Goal: Navigation & Orientation: Find specific page/section

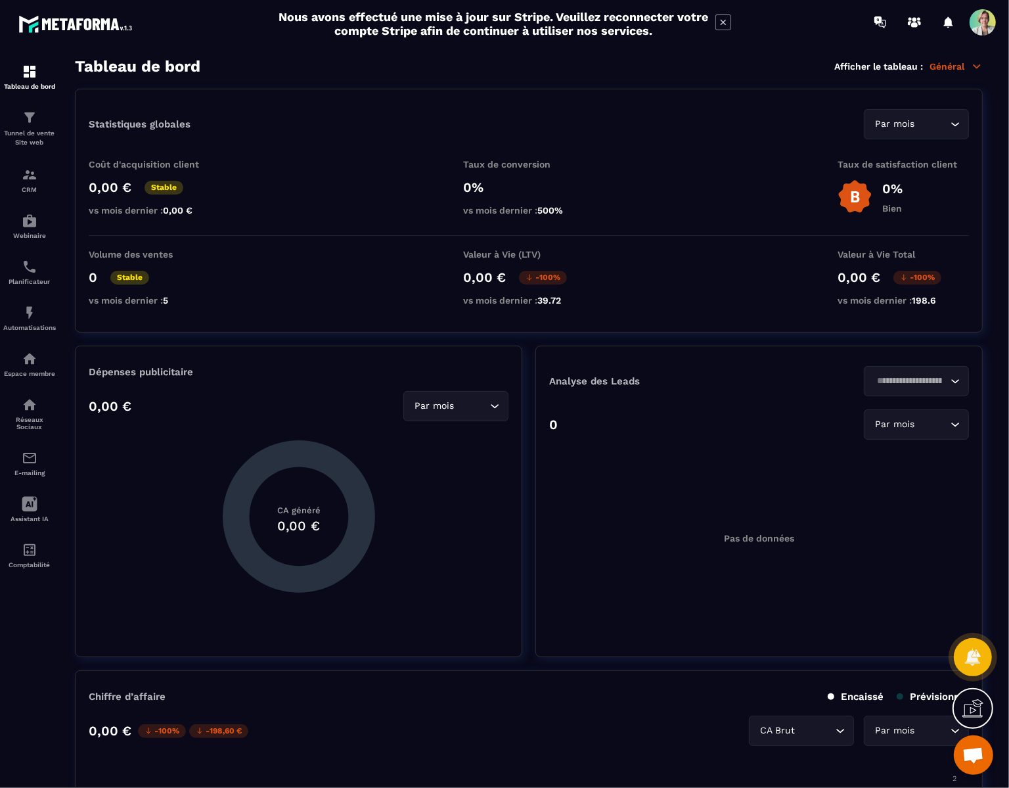
click at [983, 18] on span at bounding box center [983, 22] width 26 height 26
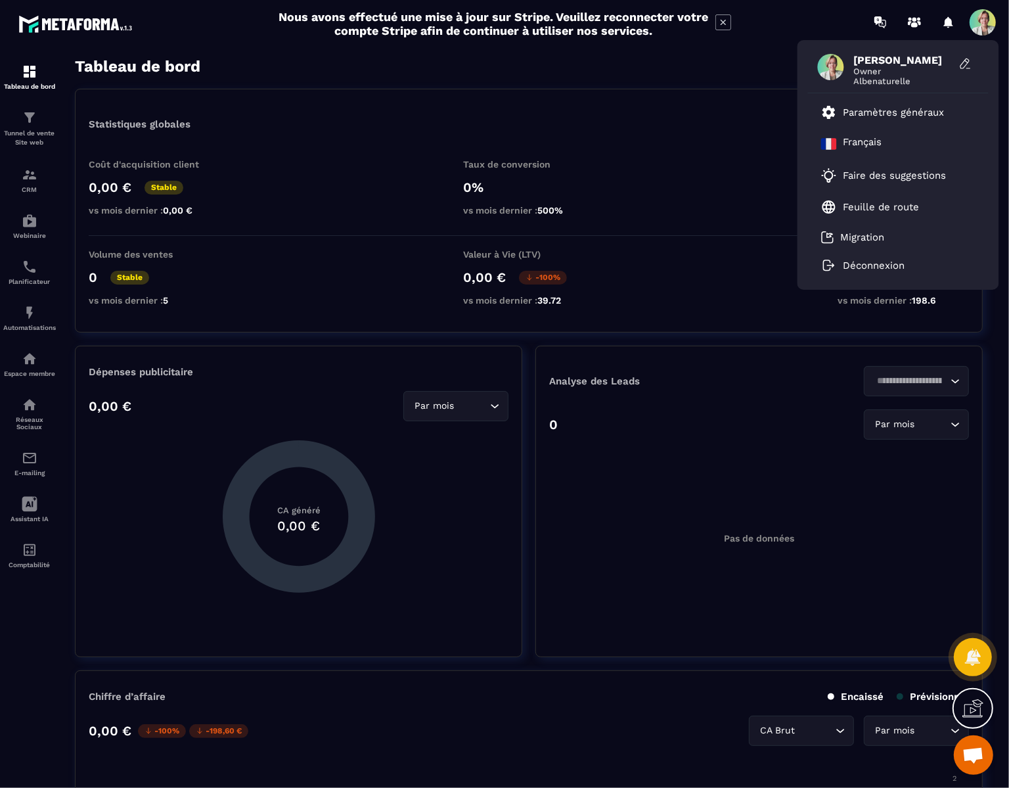
click at [617, 154] on div "Statistiques globales Par mois Loading... Coût d'acquisition client 0,00 € Stab…" at bounding box center [529, 211] width 908 height 244
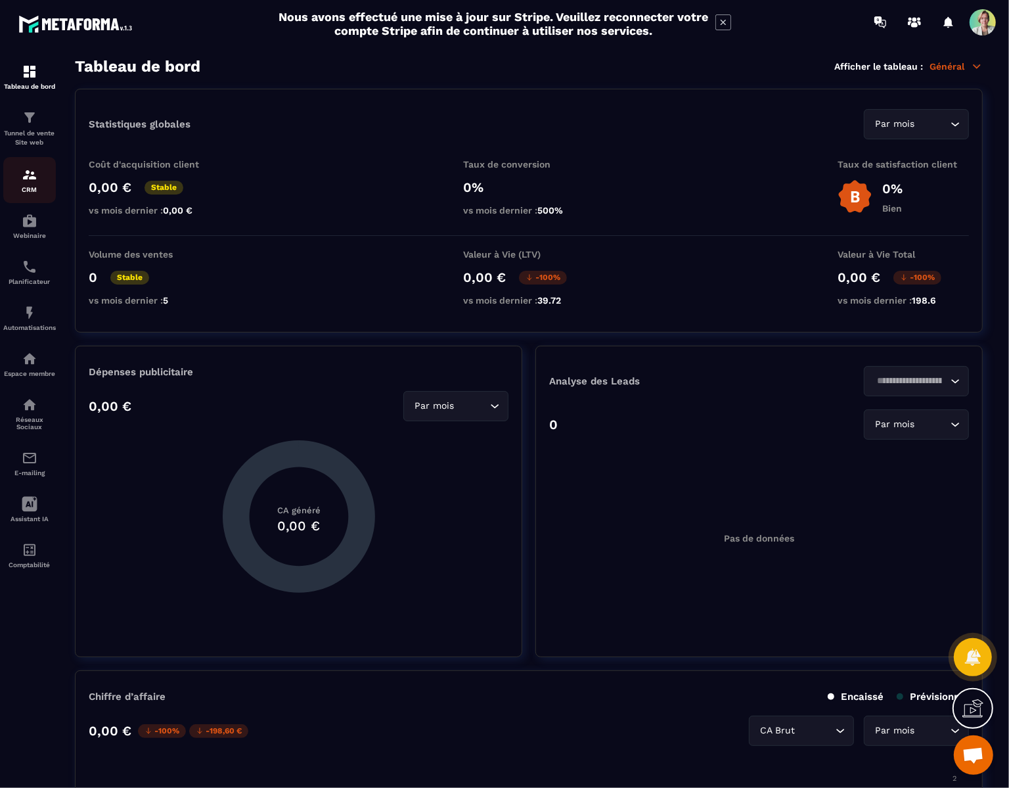
click at [28, 193] on p "CRM" at bounding box center [29, 189] width 53 height 7
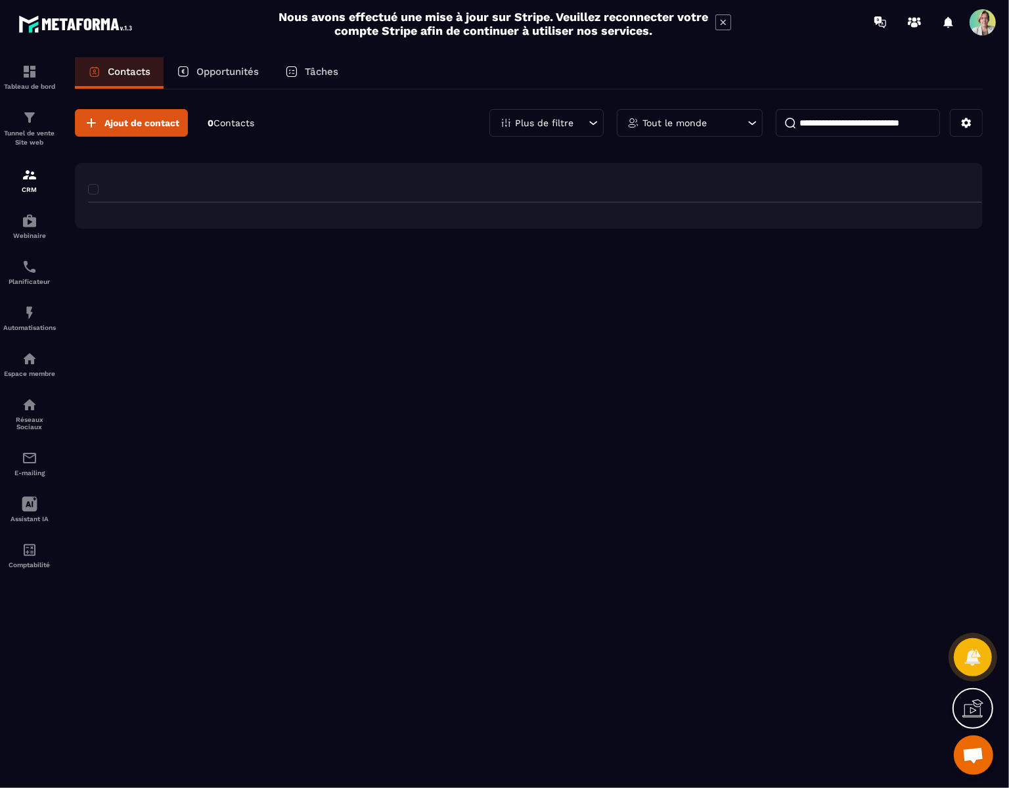
click at [0, 0] on img at bounding box center [0, 0] width 0 height 0
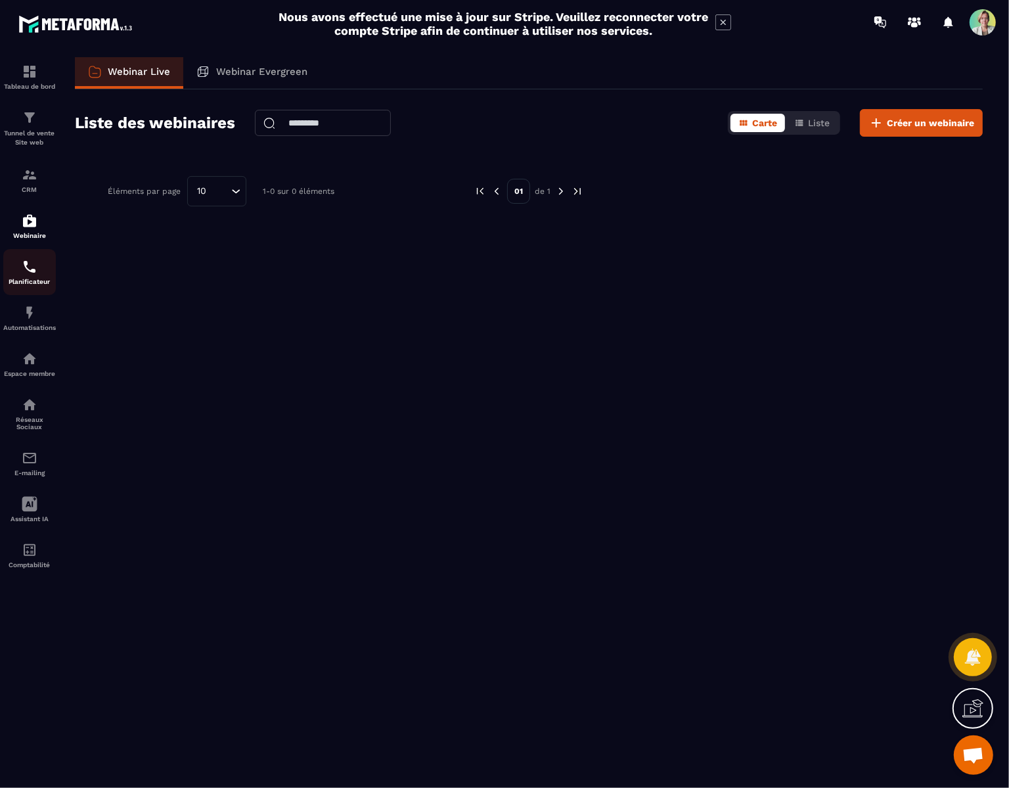
click at [32, 284] on p "Planificateur" at bounding box center [29, 281] width 53 height 7
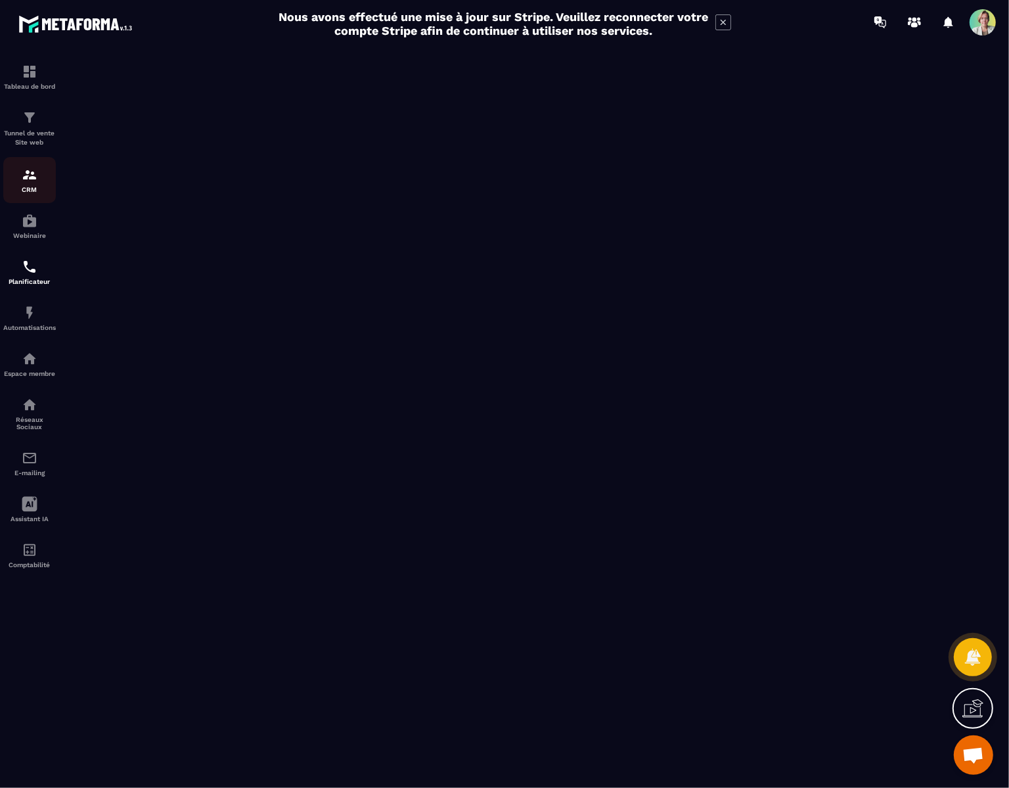
click at [28, 181] on img at bounding box center [30, 175] width 16 height 16
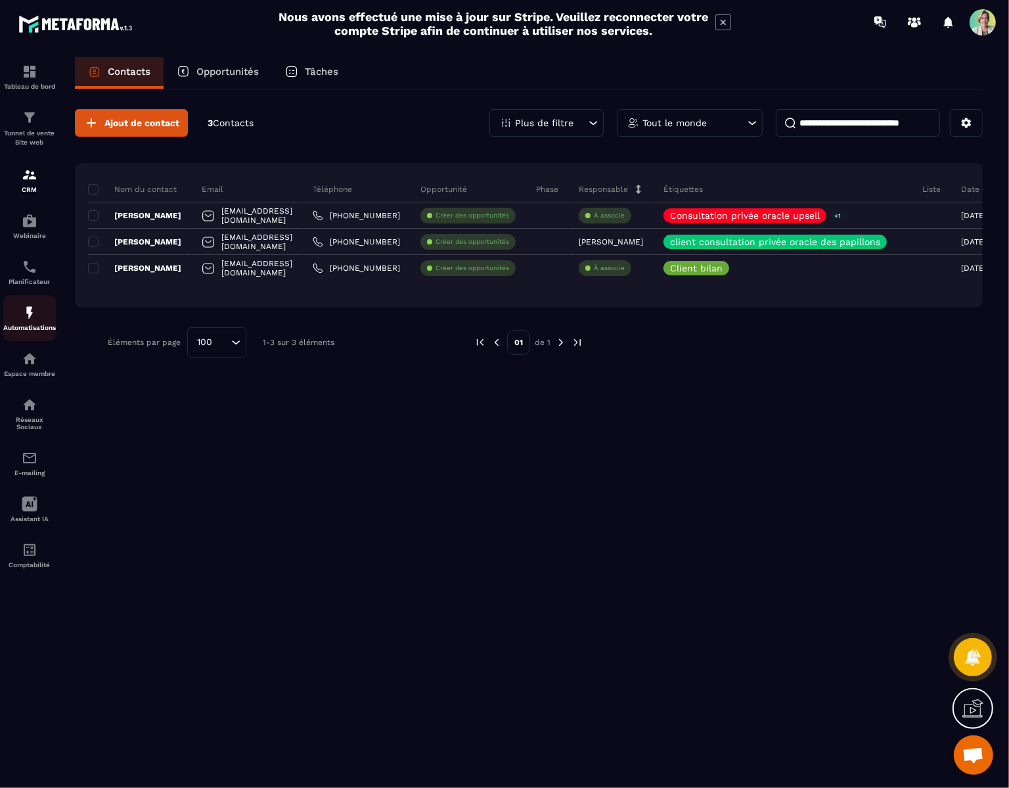
click at [24, 321] on img at bounding box center [30, 313] width 16 height 16
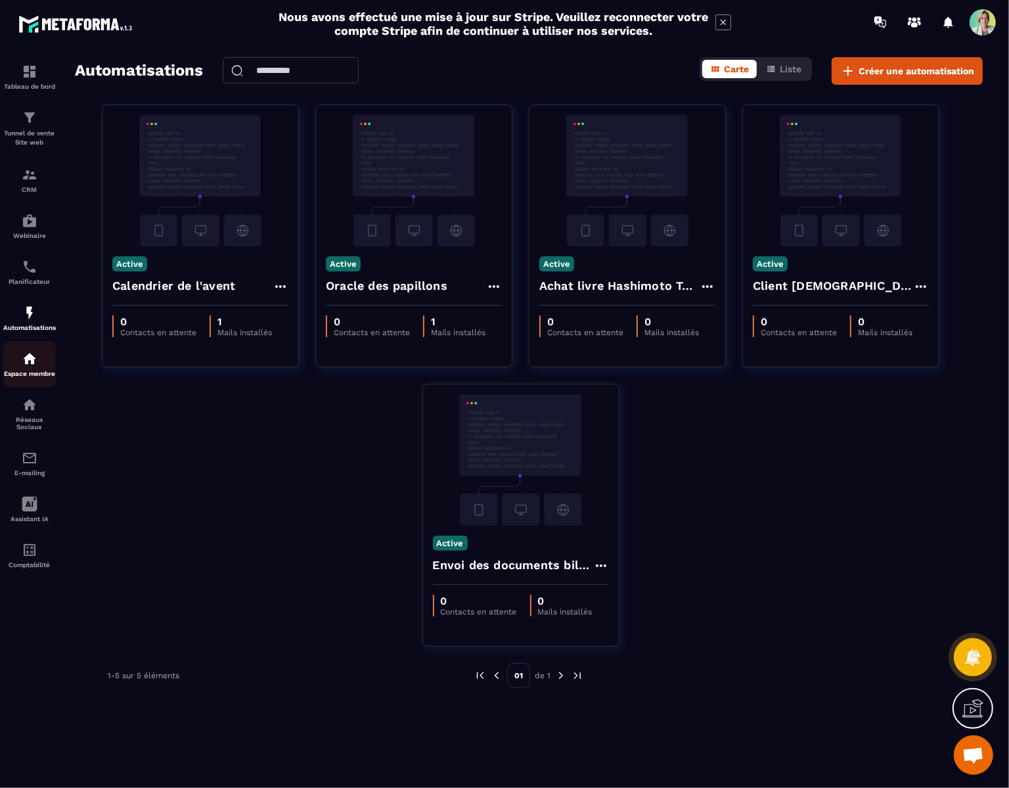
click at [30, 376] on p "Espace membre" at bounding box center [29, 373] width 53 height 7
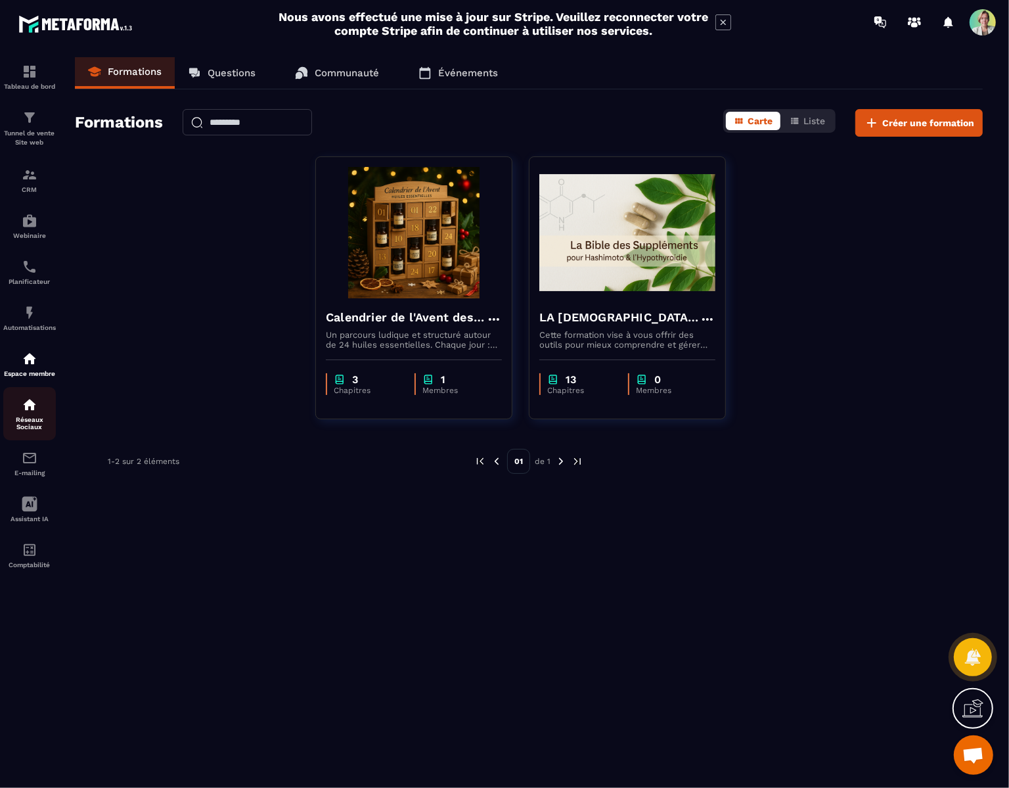
click at [33, 425] on p "Réseaux Sociaux" at bounding box center [29, 423] width 53 height 14
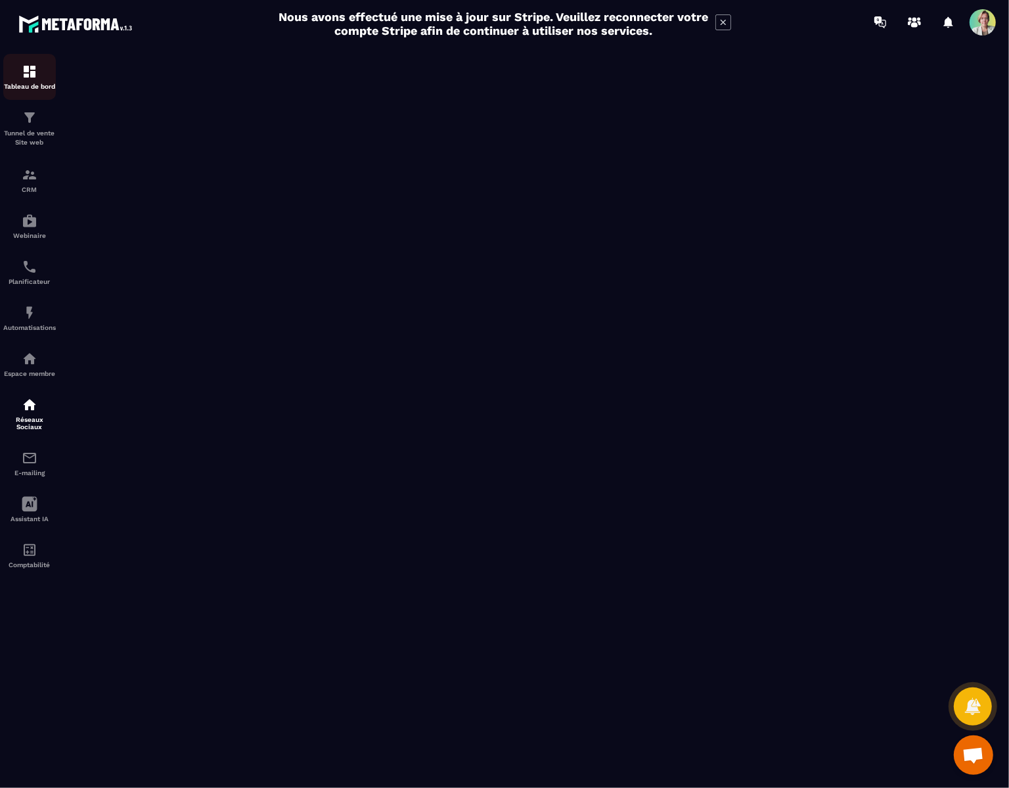
click at [28, 74] on img at bounding box center [30, 72] width 16 height 16
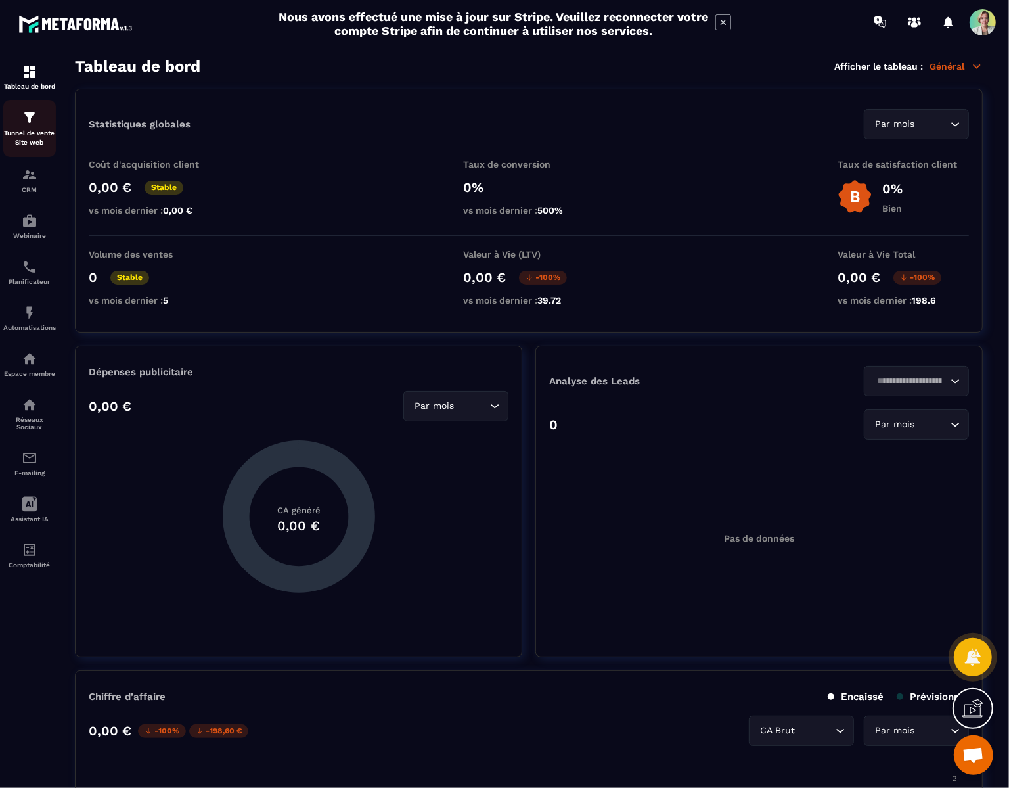
click at [26, 135] on p "Tunnel de vente Site web" at bounding box center [29, 138] width 53 height 18
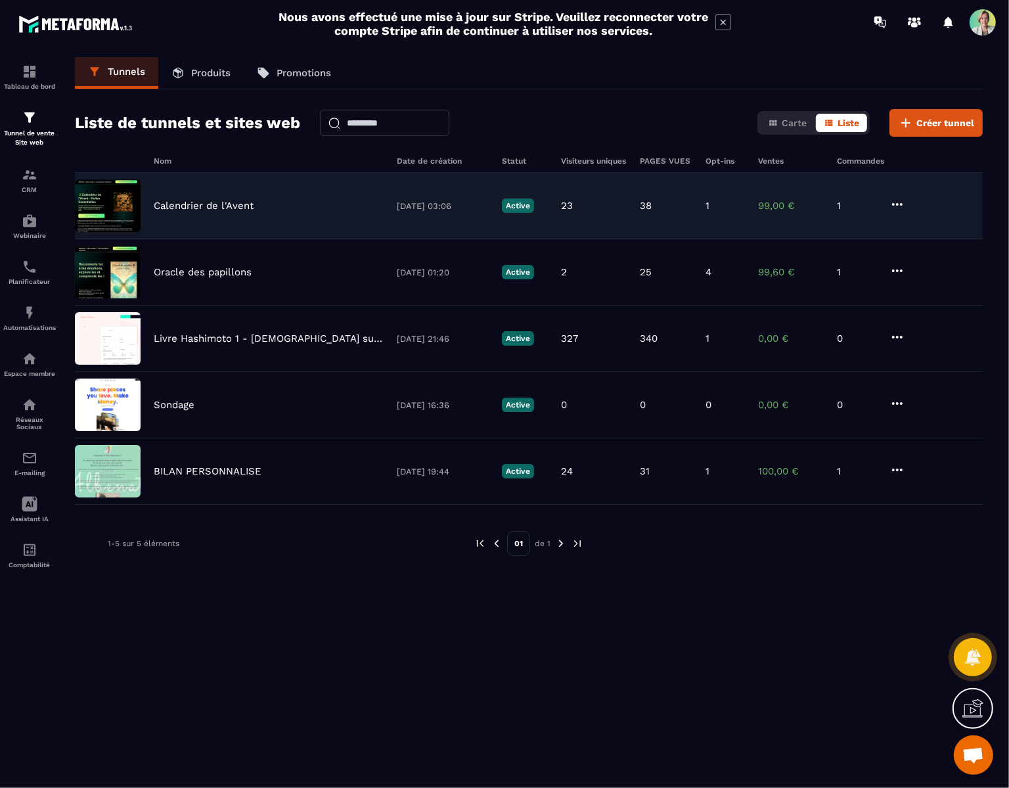
click at [106, 209] on img at bounding box center [108, 205] width 66 height 53
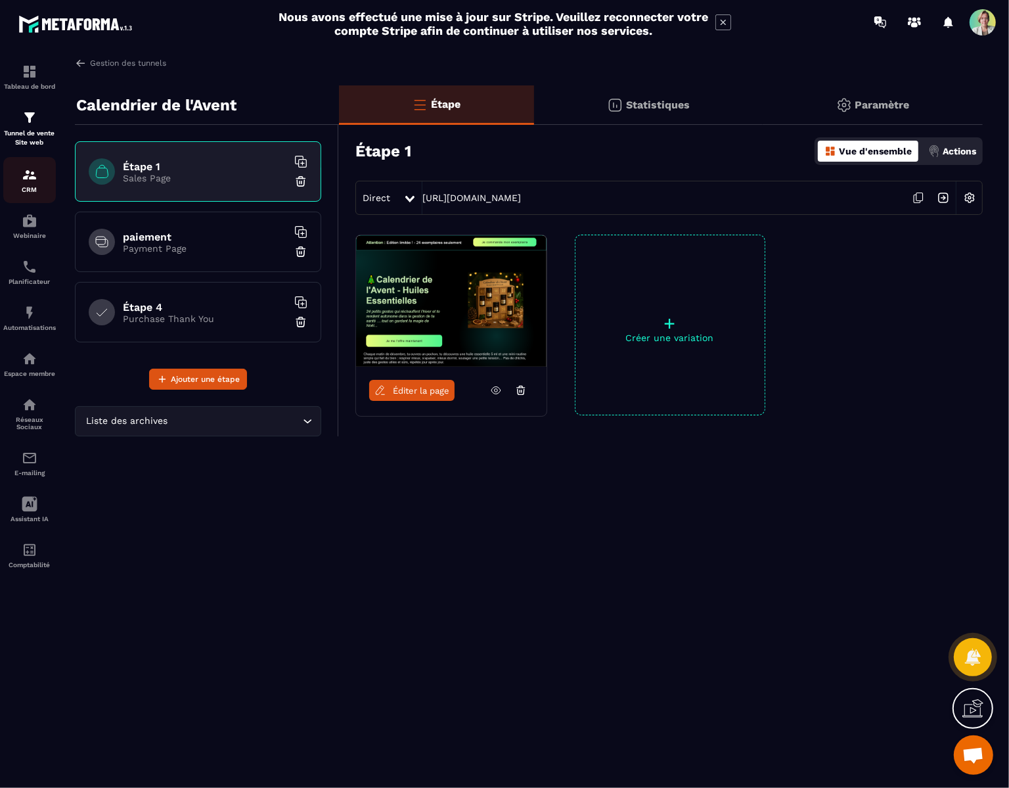
click at [32, 186] on p "CRM" at bounding box center [29, 189] width 53 height 7
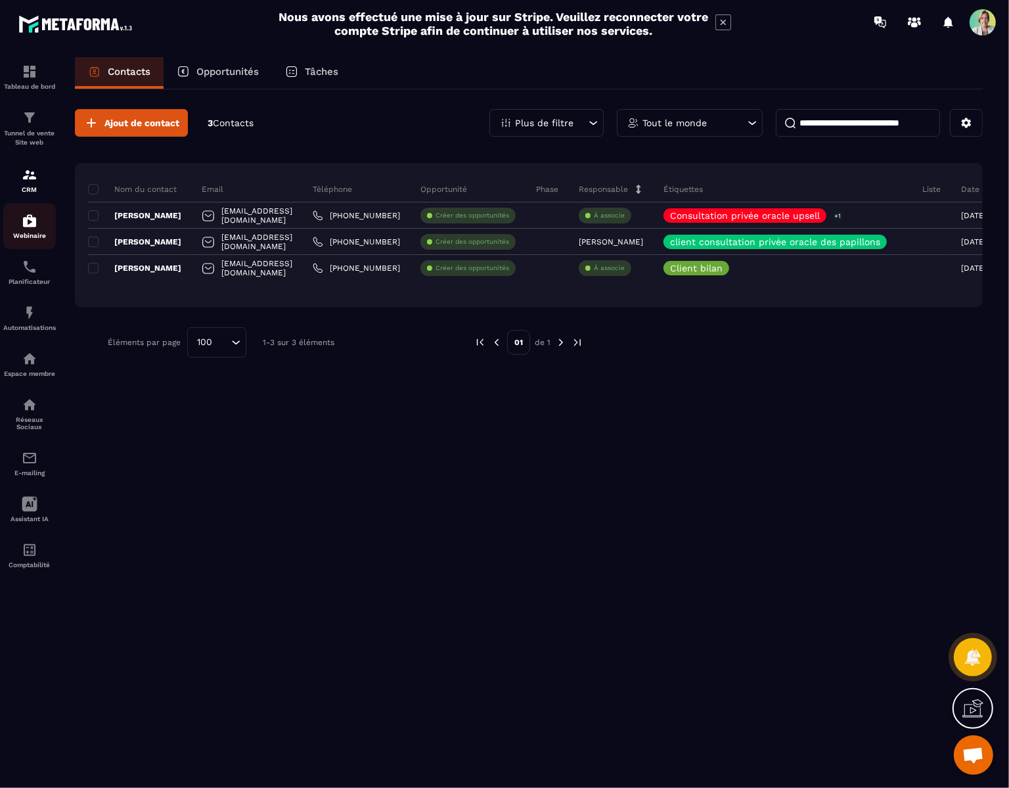
click at [38, 228] on div "Webinaire" at bounding box center [29, 226] width 53 height 26
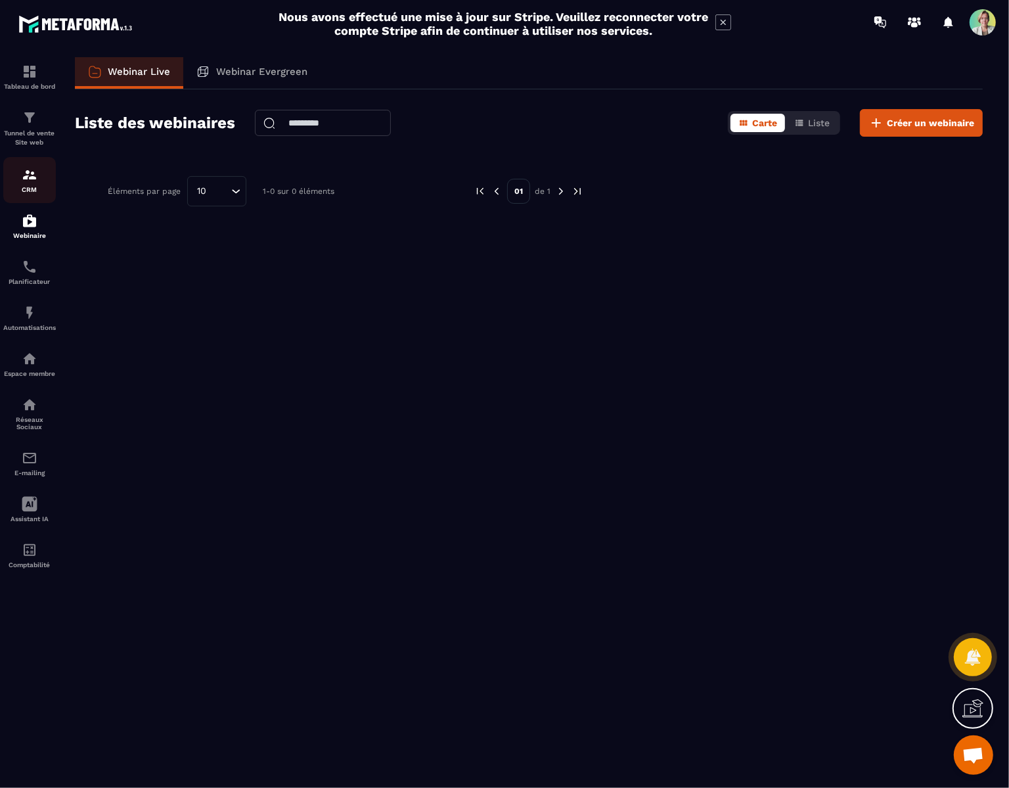
click at [20, 181] on div "CRM" at bounding box center [29, 180] width 53 height 26
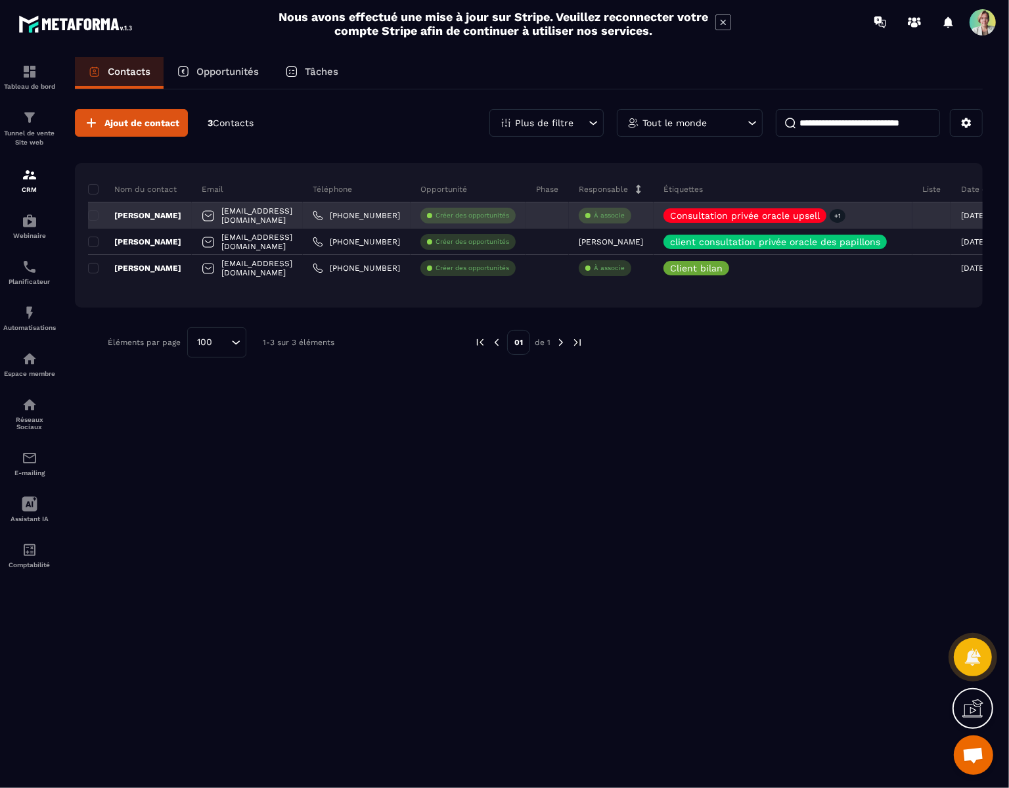
click at [163, 217] on p "[PERSON_NAME]" at bounding box center [134, 215] width 93 height 11
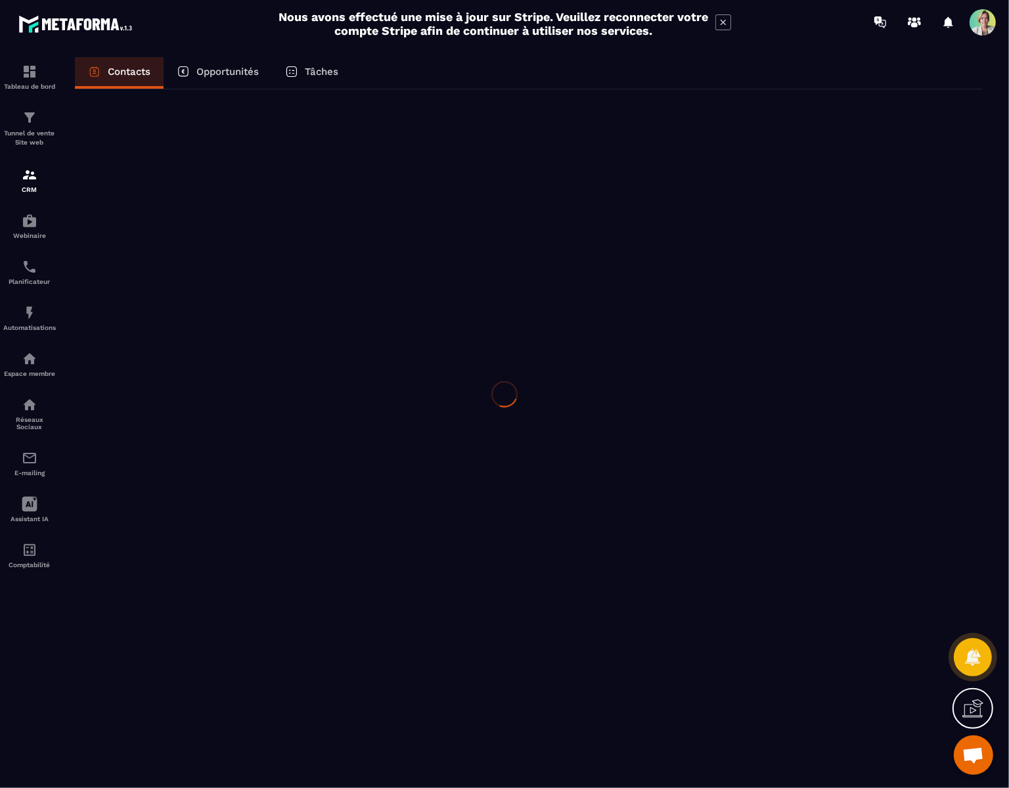
click at [163, 217] on div at bounding box center [504, 394] width 1009 height 788
